Goal: Information Seeking & Learning: Learn about a topic

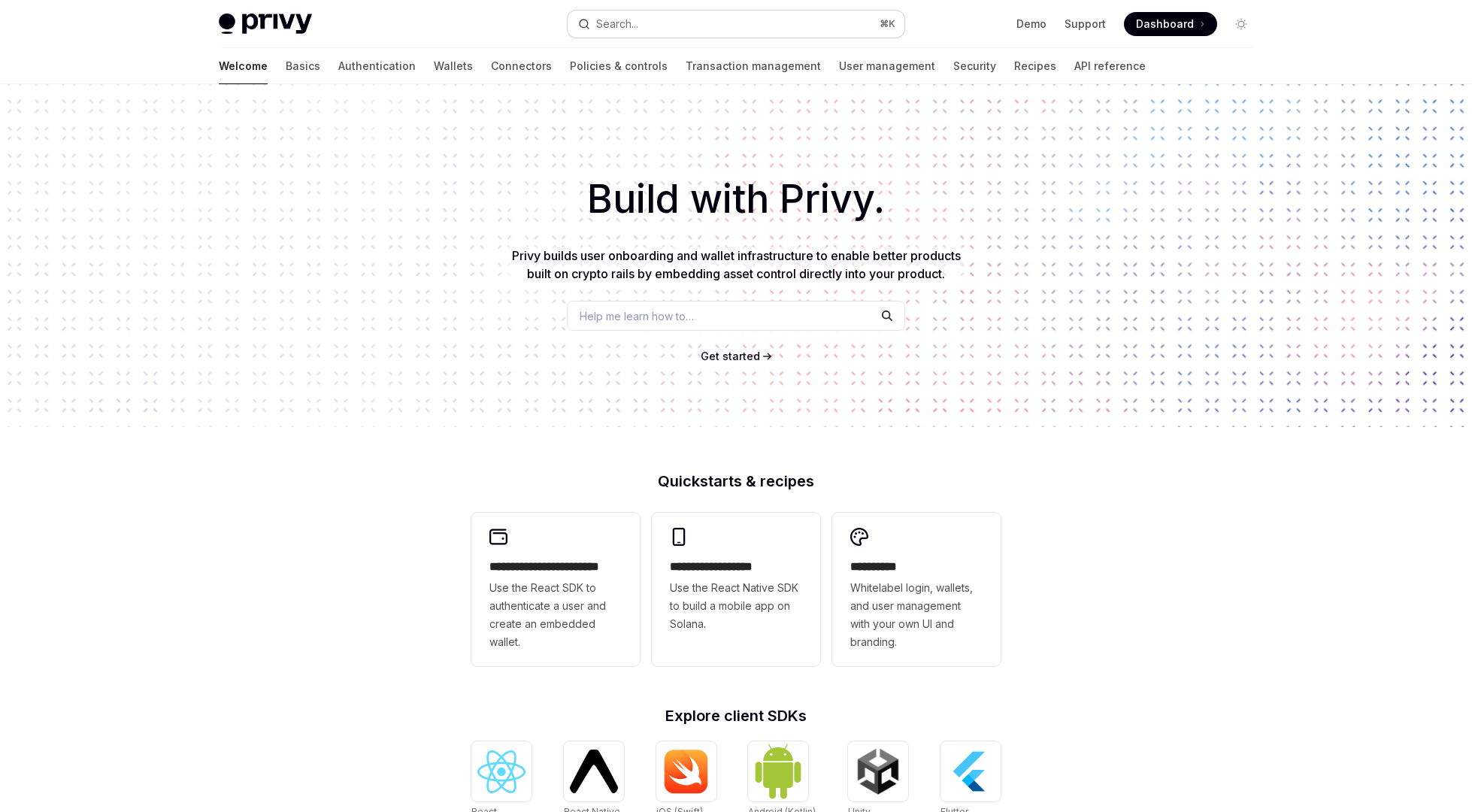
click at [701, 22] on button "Search... ⌘ K" at bounding box center [736, 24] width 337 height 27
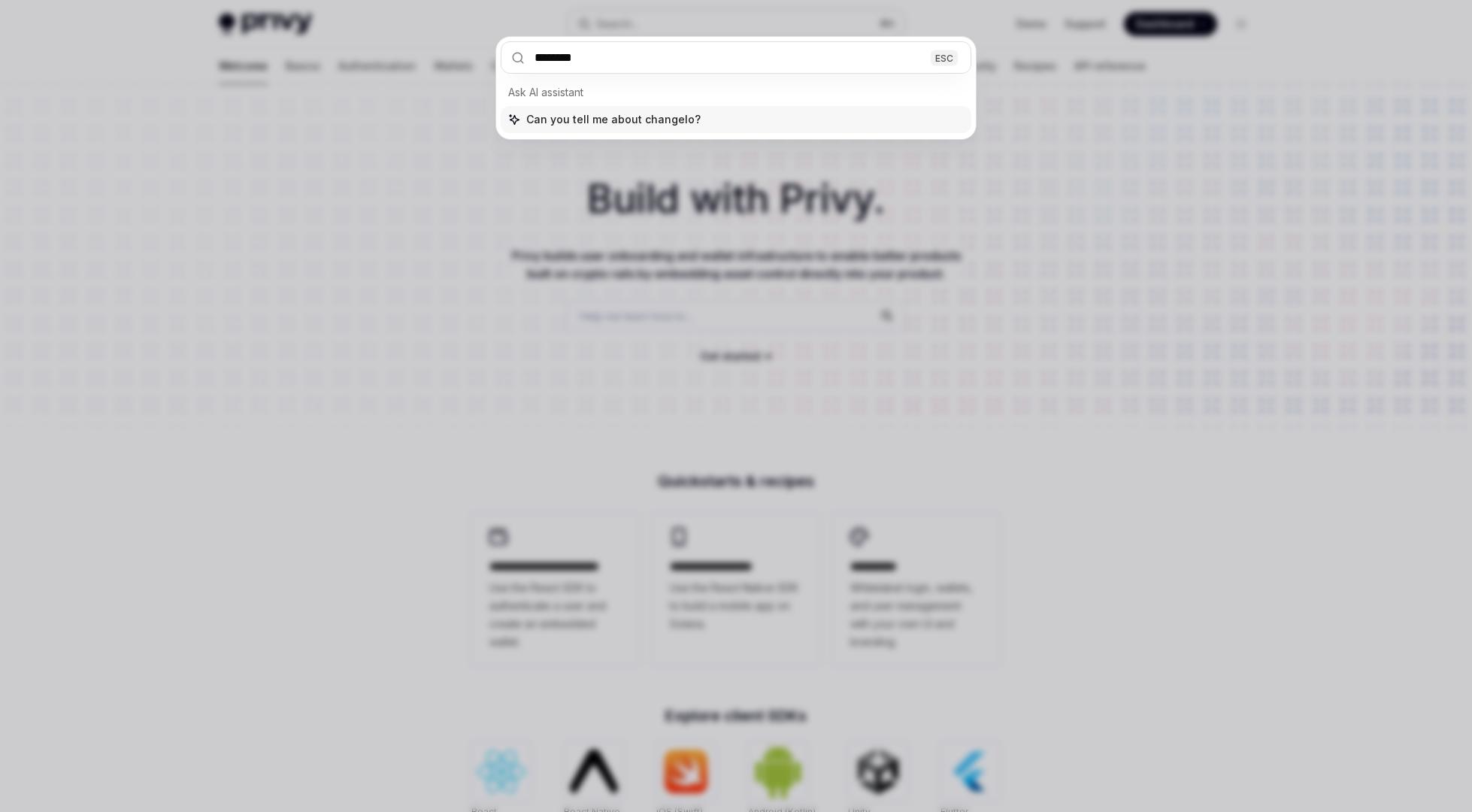
type input "*********"
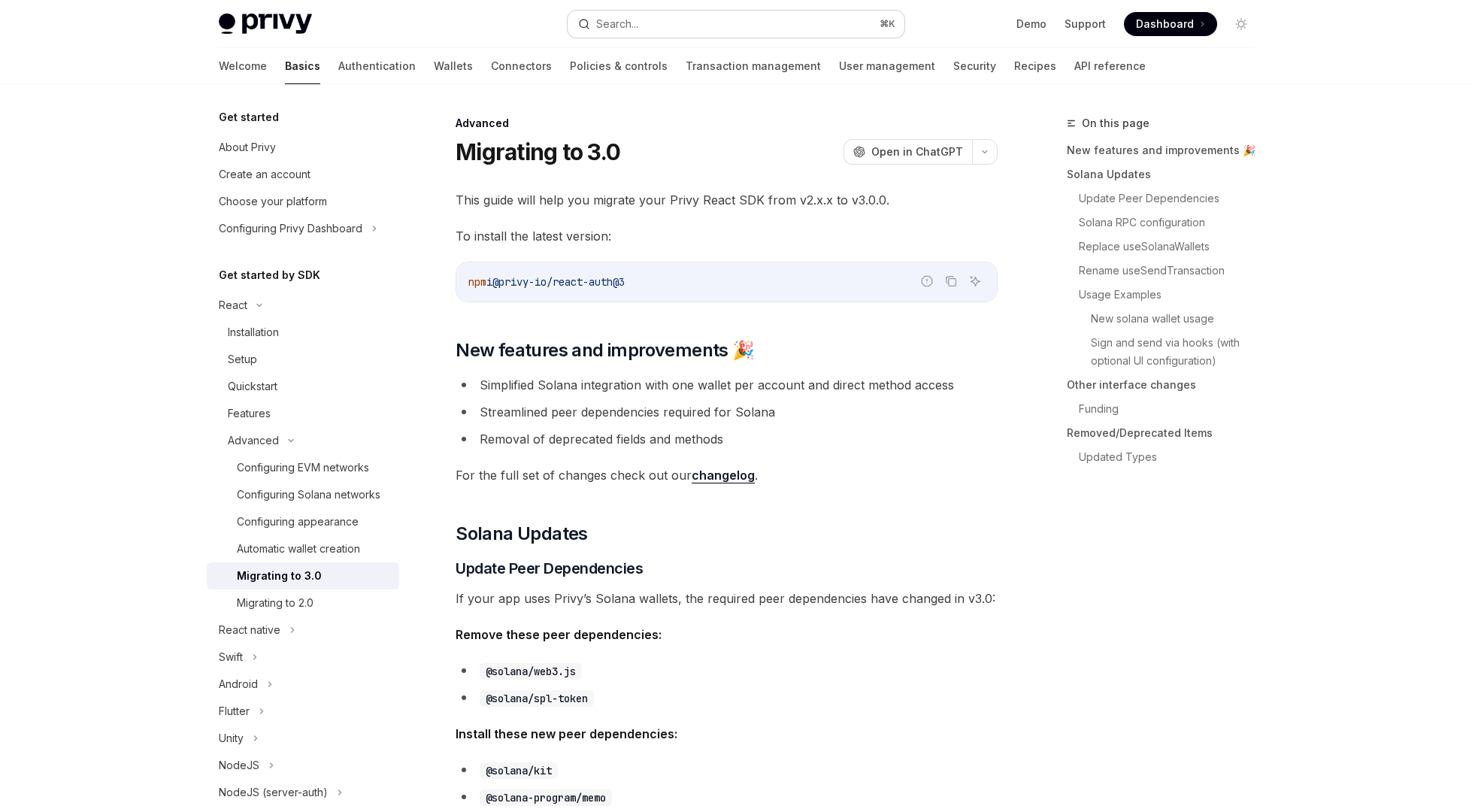
scroll to position [84, 0]
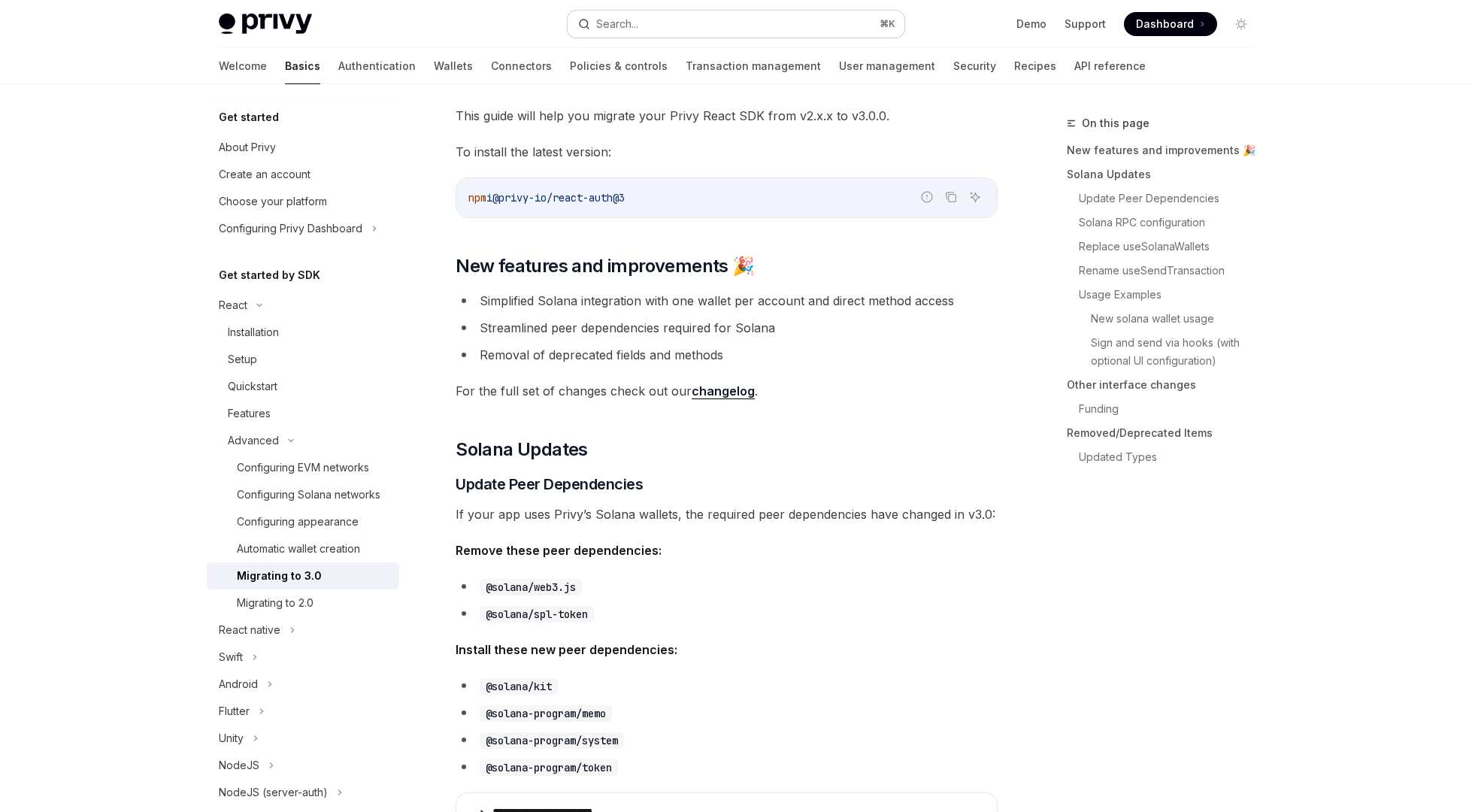
click at [688, 18] on button "Search... ⌘ K" at bounding box center [736, 24] width 337 height 27
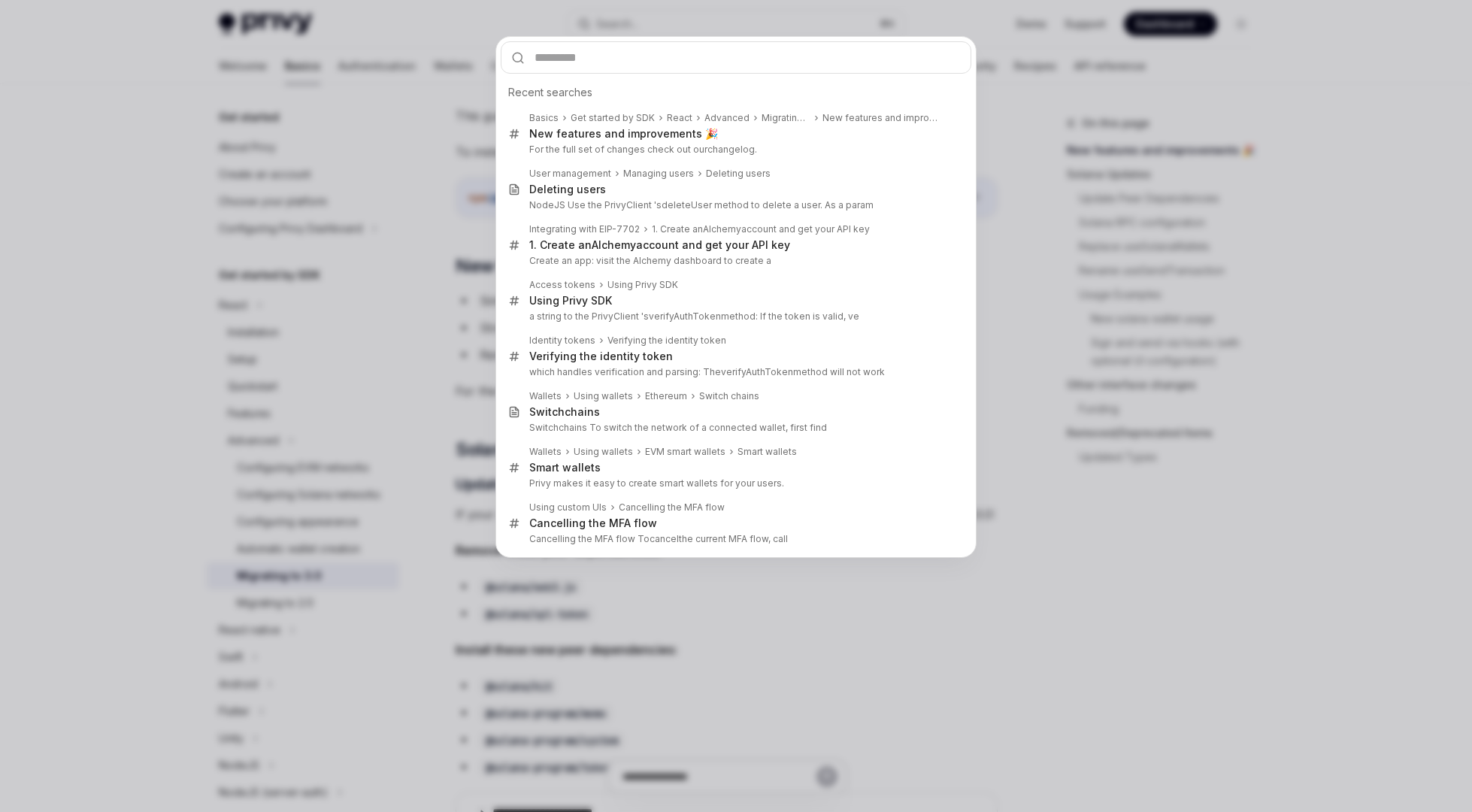
click at [346, 234] on div "Recent searches Basics Get started by SDK React Advanced Migrating to 3.0 New f…" at bounding box center [736, 406] width 1472 height 812
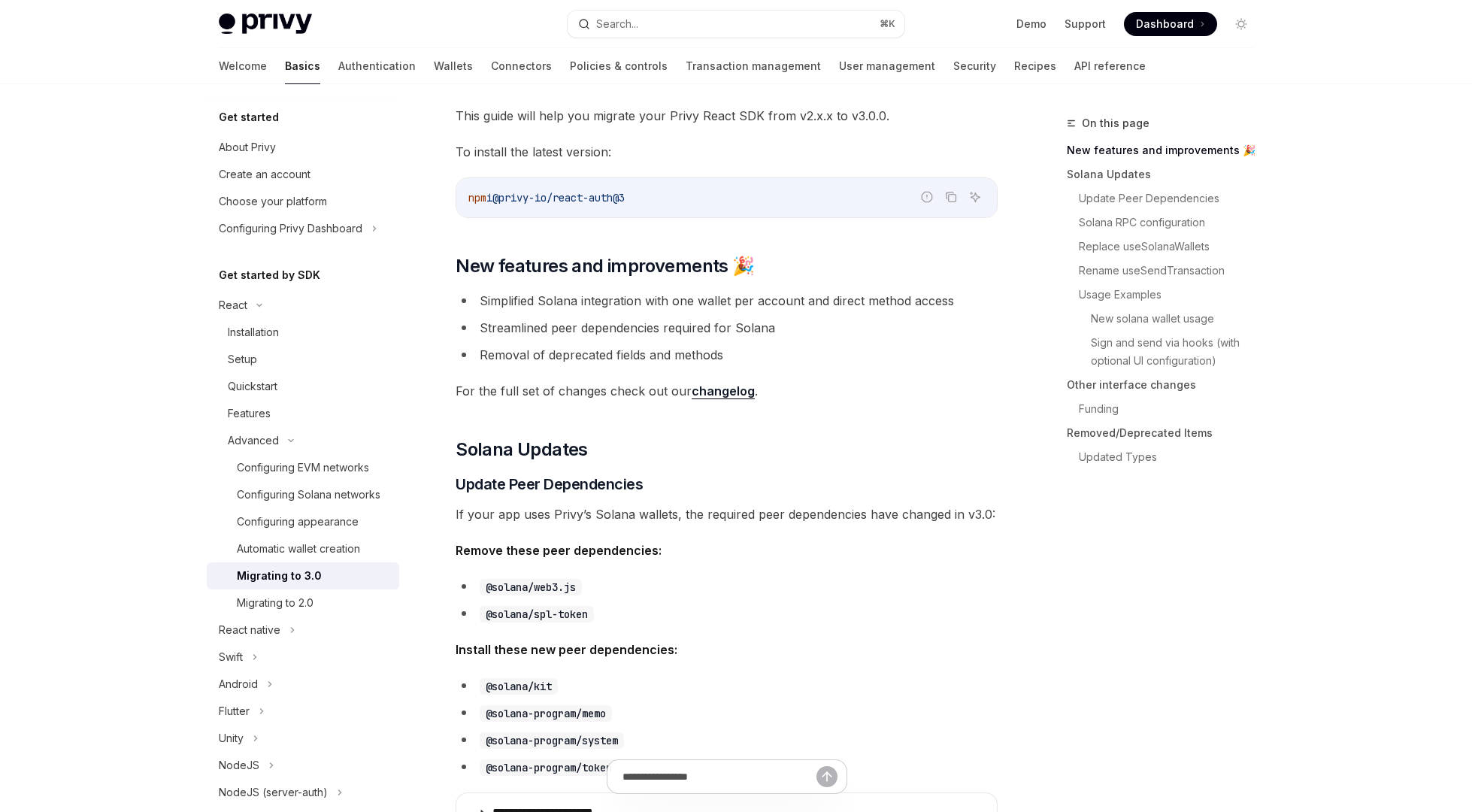
click at [703, 387] on link "changelog" at bounding box center [723, 391] width 63 height 15
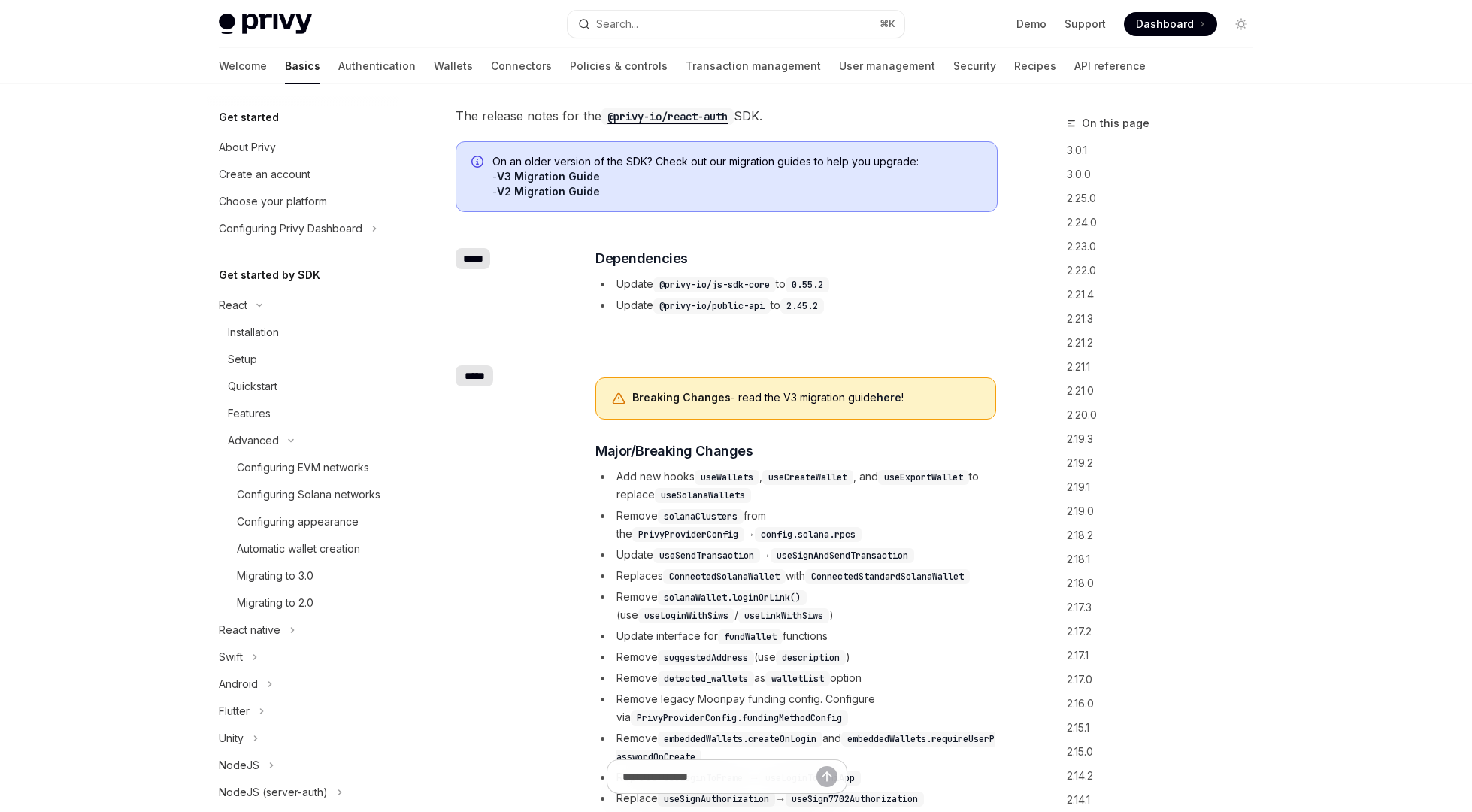
scroll to position [529, 0]
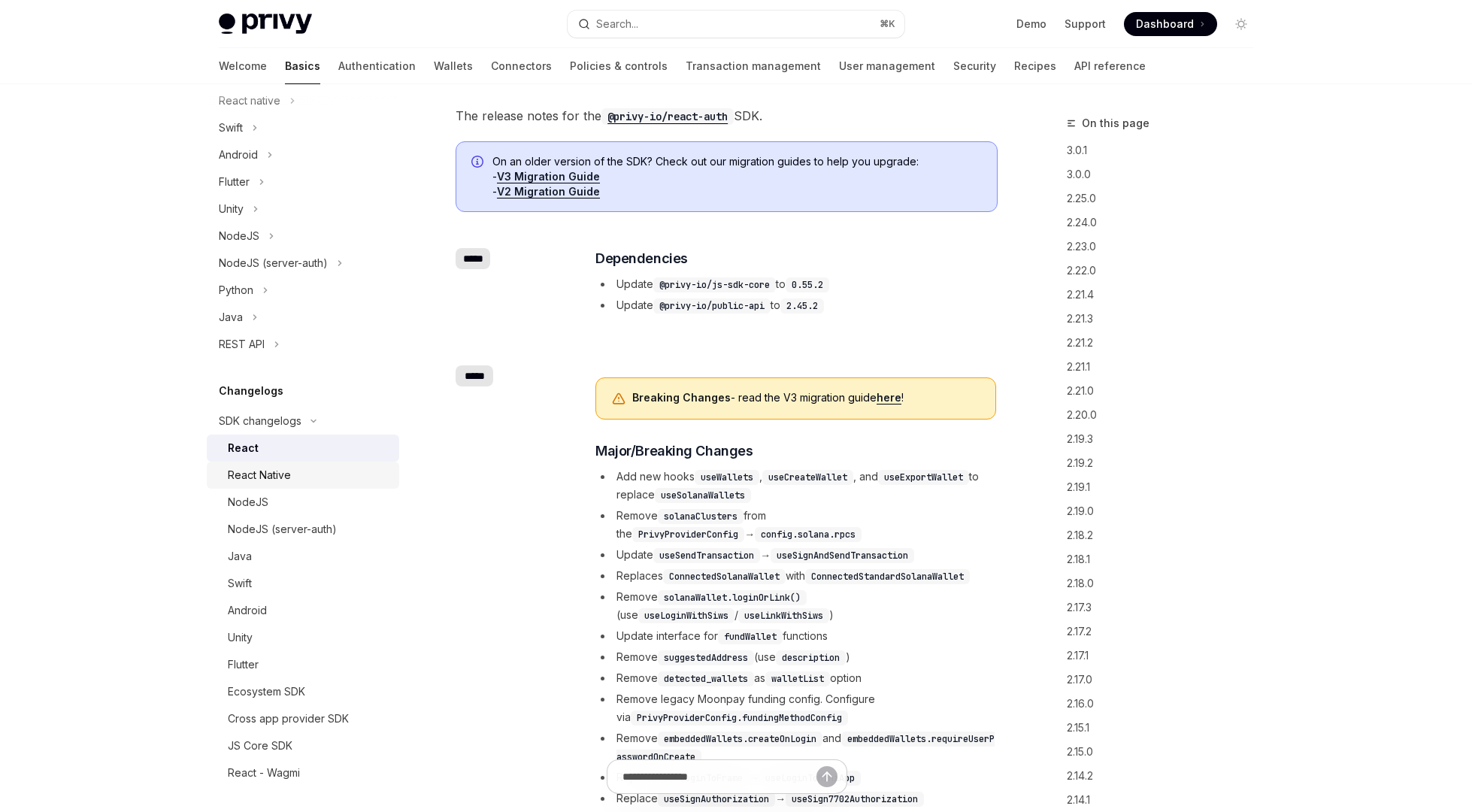
click at [294, 477] on div "React Native" at bounding box center [309, 475] width 162 height 18
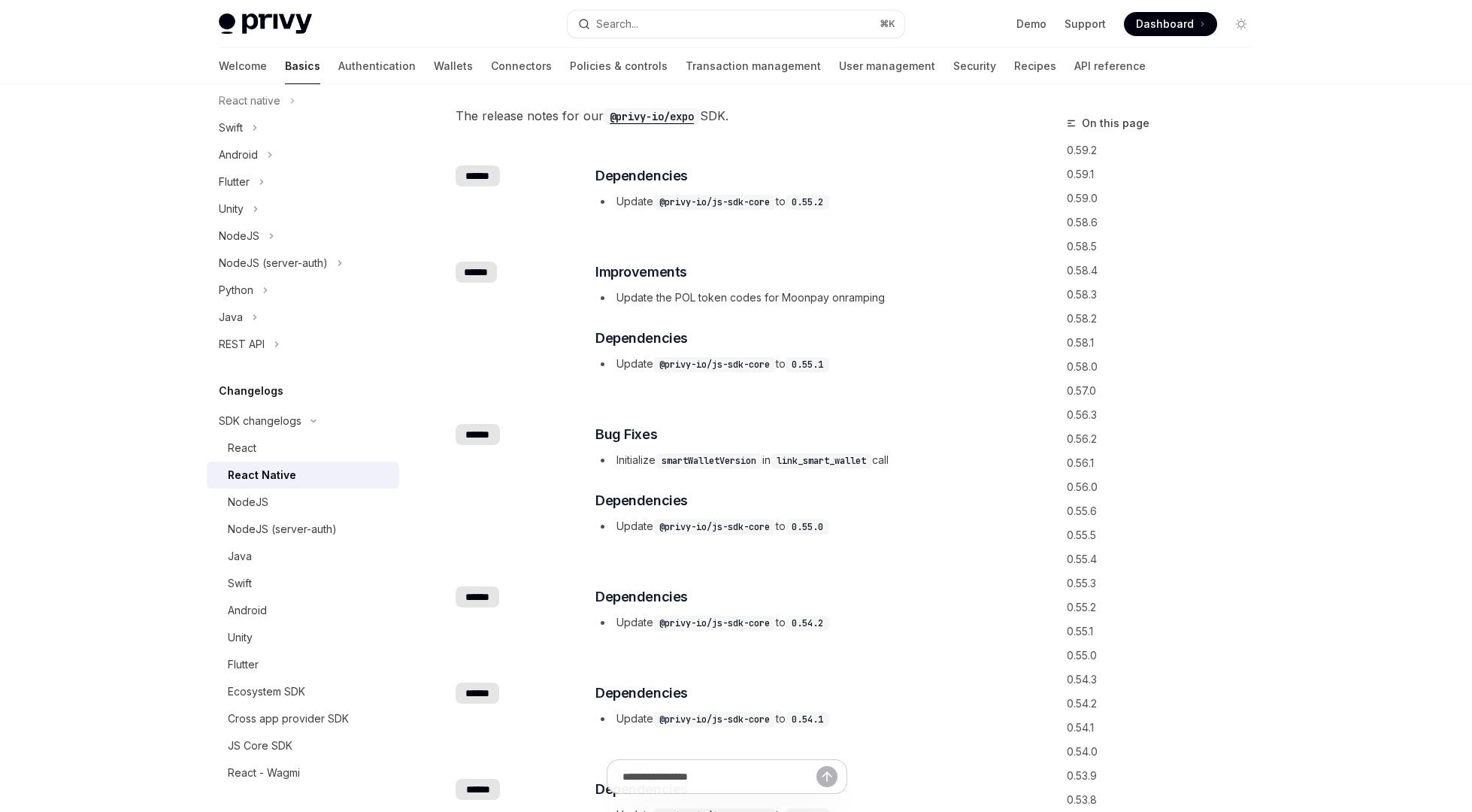
click at [284, 476] on div "React Native" at bounding box center [262, 475] width 68 height 18
type textarea "*"
